Goal: Navigation & Orientation: Find specific page/section

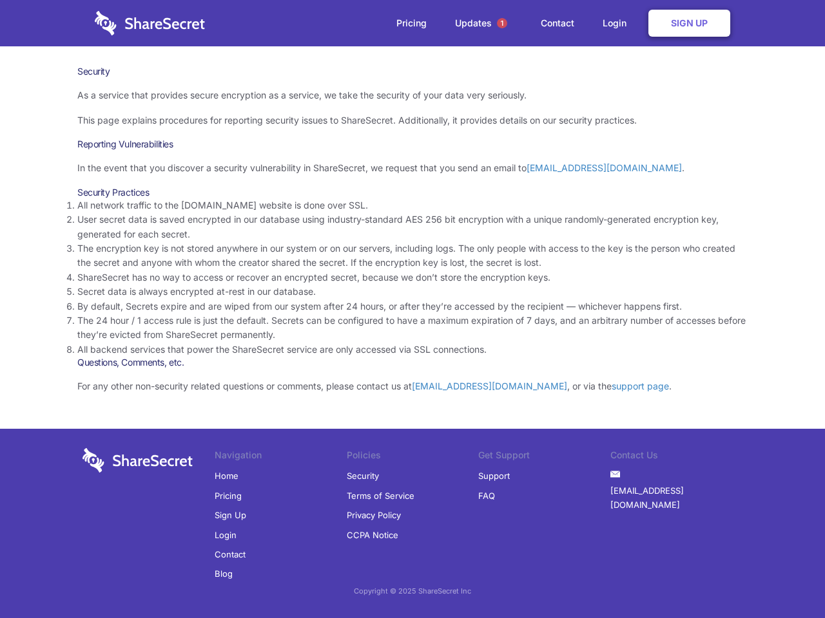
click at [412, 309] on li "By default, Secrets expire and are wiped from our system after 24 hours, or aft…" at bounding box center [412, 307] width 670 height 14
click at [502, 23] on span "1" at bounding box center [502, 23] width 10 height 10
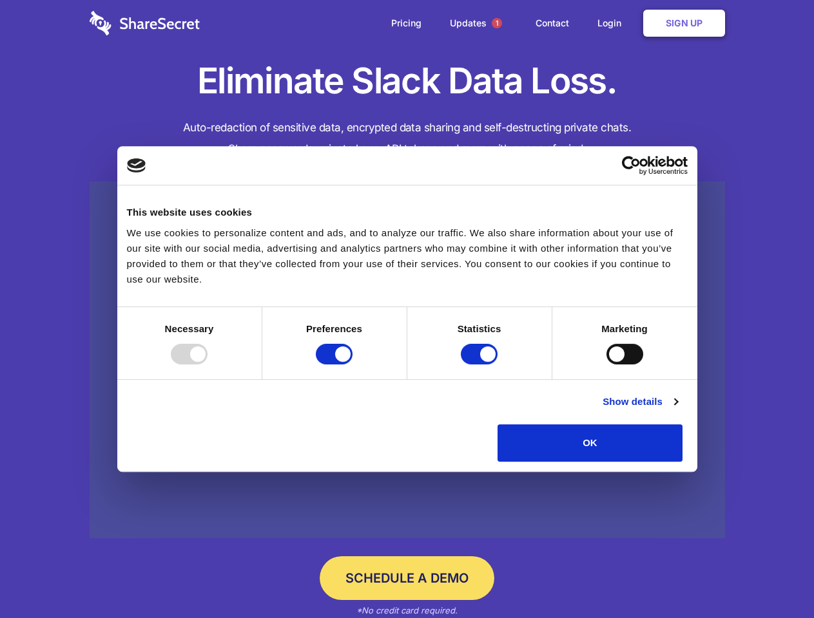
click at [207, 365] on div at bounding box center [189, 354] width 37 height 21
click at [352, 365] on input "Preferences" at bounding box center [334, 354] width 37 height 21
checkbox input "false"
click at [481, 365] on input "Statistics" at bounding box center [479, 354] width 37 height 21
checkbox input "false"
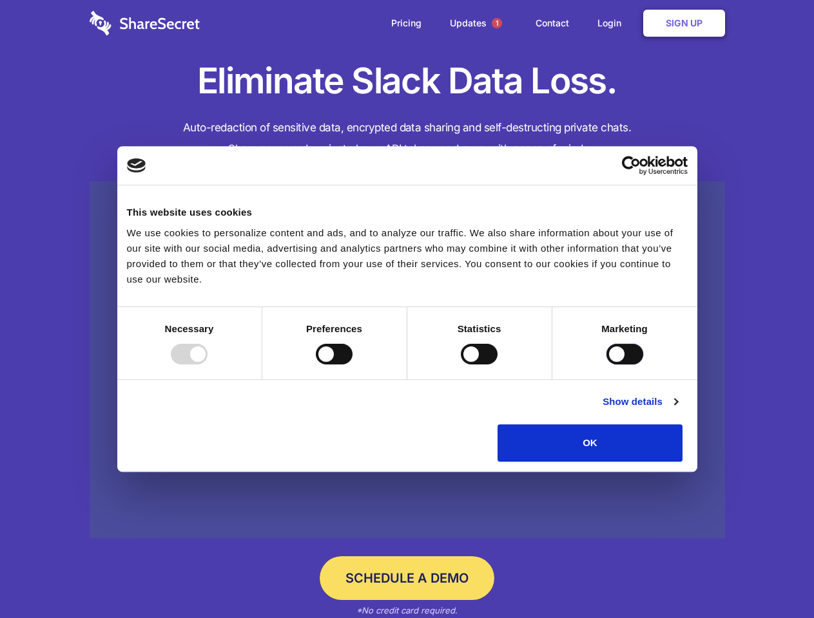
click at [606, 365] on input "Marketing" at bounding box center [624, 354] width 37 height 21
checkbox input "true"
click at [677, 410] on link "Show details" at bounding box center [639, 401] width 75 height 15
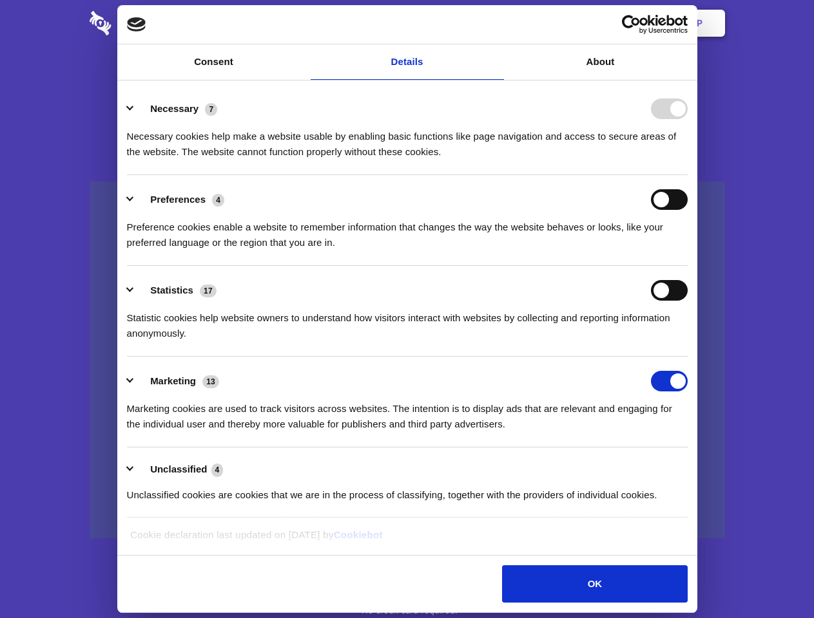
click at [693, 466] on ul "Necessary 7 Necessary cookies help make a website usable by enabling basic func…" at bounding box center [406, 301] width 573 height 434
click at [496, 23] on span "1" at bounding box center [497, 23] width 10 height 10
